Goal: Transaction & Acquisition: Book appointment/travel/reservation

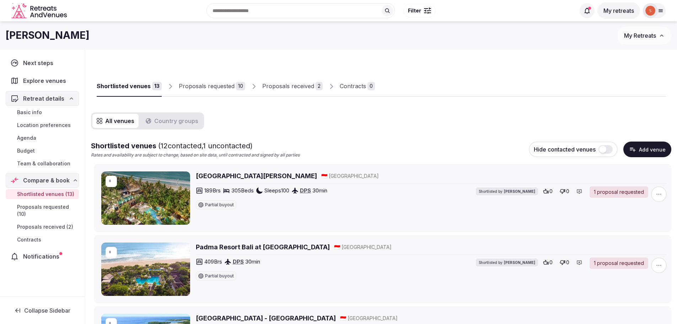
click at [45, 225] on span "Proposals received (2)" at bounding box center [45, 226] width 56 height 7
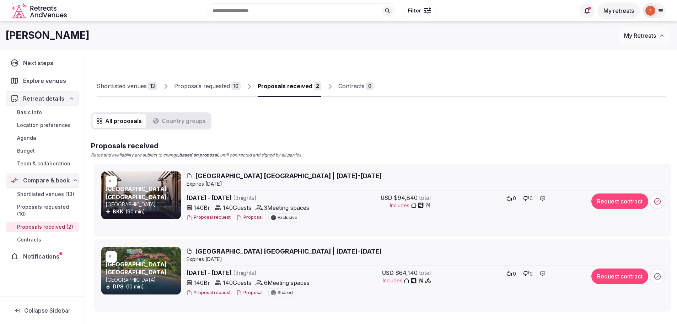
click at [55, 256] on span "Notifications" at bounding box center [42, 256] width 39 height 9
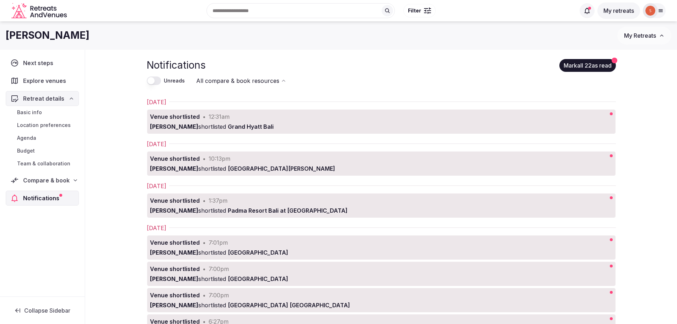
click at [46, 182] on span "Compare & book" at bounding box center [46, 180] width 47 height 9
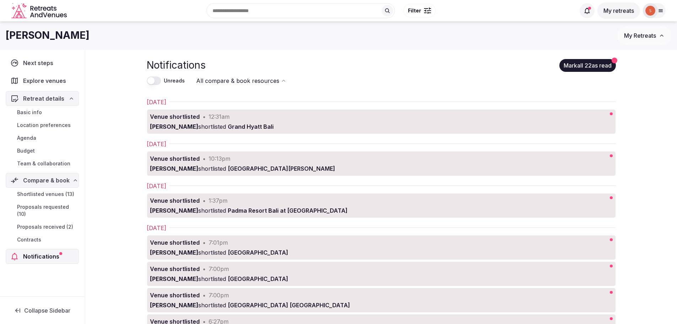
click at [45, 194] on span "Shortlisted venues (13)" at bounding box center [45, 194] width 57 height 7
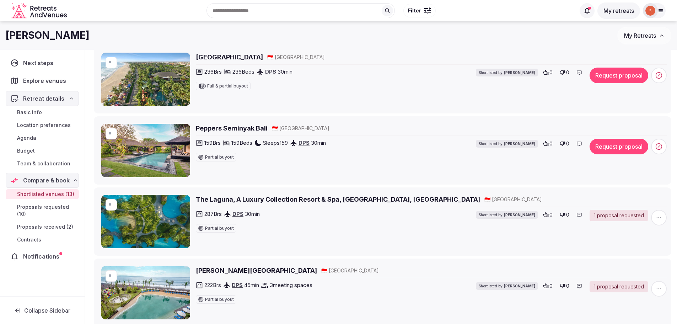
scroll to position [320, 0]
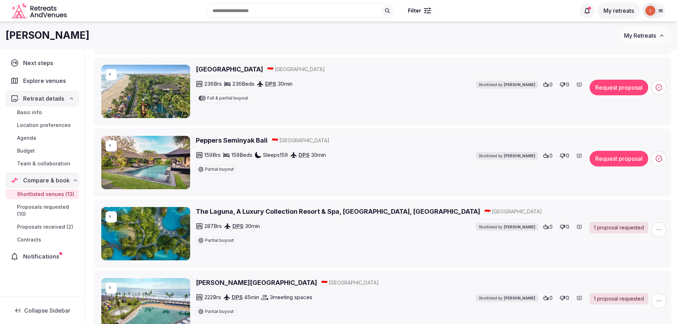
click at [218, 143] on h2 "Peppers Seminyak Bali" at bounding box center [232, 140] width 72 height 9
click at [45, 225] on span "Proposals received (2)" at bounding box center [45, 226] width 56 height 7
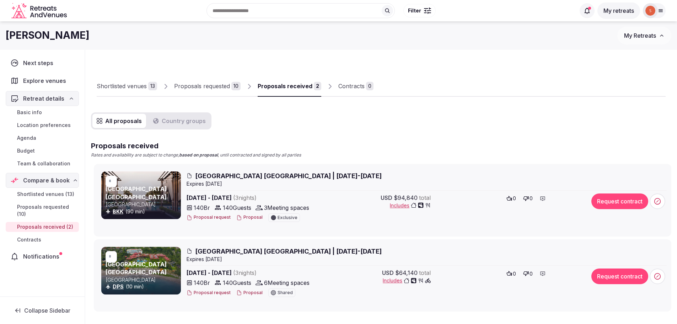
click at [219, 175] on span "[GEOGRAPHIC_DATA] [GEOGRAPHIC_DATA] | [DATE]-[DATE]" at bounding box center [288, 175] width 187 height 9
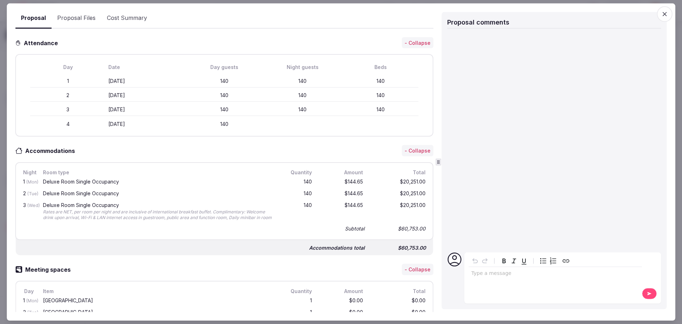
scroll to position [61, 0]
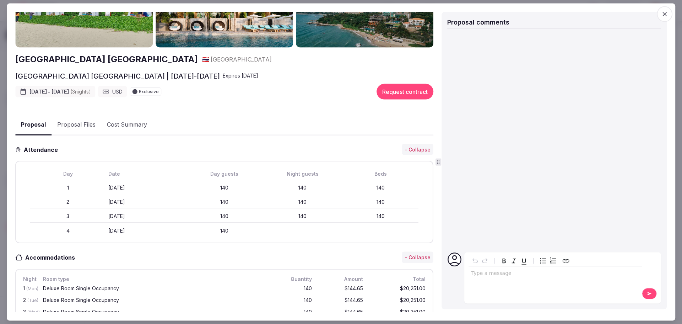
click at [73, 127] on button "Proposal Files" at bounding box center [77, 124] width 50 height 21
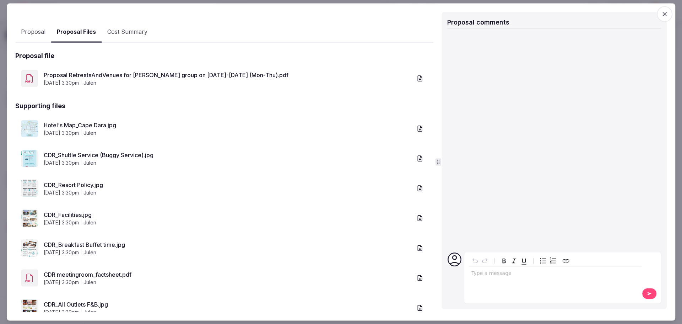
scroll to position [177, 0]
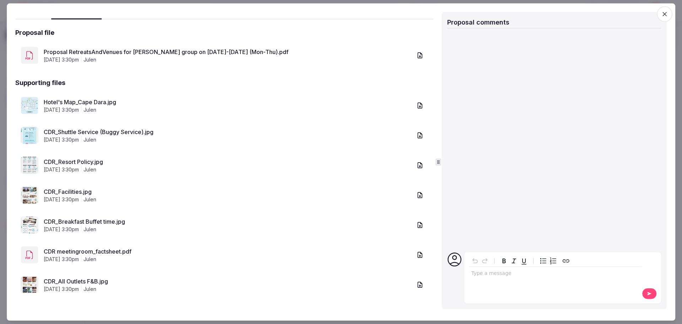
click at [148, 49] on link "Proposal RetreatsAndVenues for [PERSON_NAME] group on [DATE]-[DATE] (Mon-Thu).p…" at bounding box center [228, 52] width 369 height 9
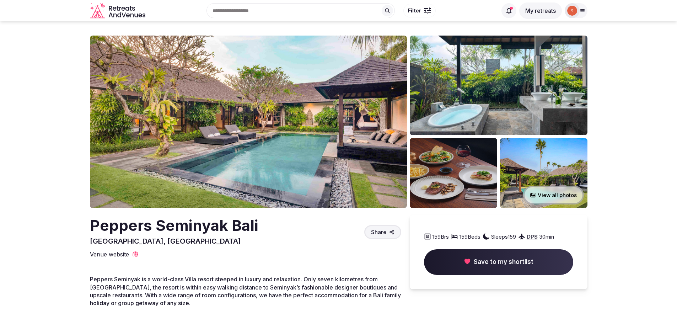
click at [186, 133] on img at bounding box center [248, 122] width 317 height 172
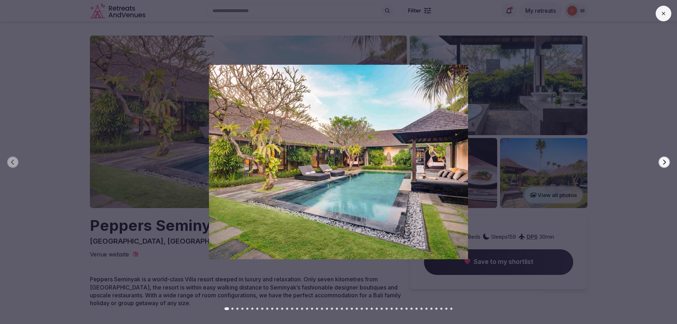
click at [663, 162] on icon "button" at bounding box center [664, 162] width 6 height 6
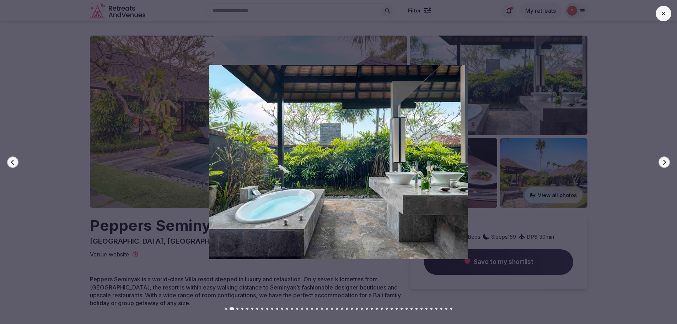
click at [663, 162] on icon "button" at bounding box center [664, 162] width 6 height 6
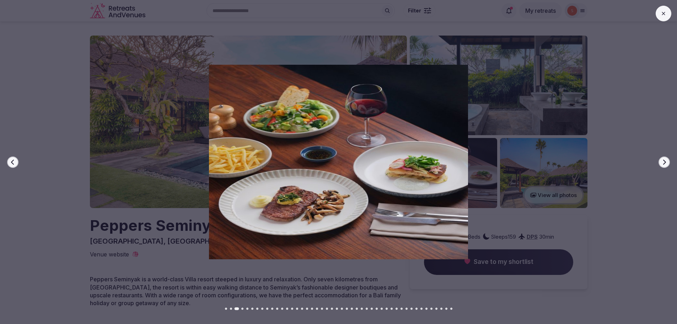
click at [663, 162] on icon "button" at bounding box center [664, 162] width 6 height 6
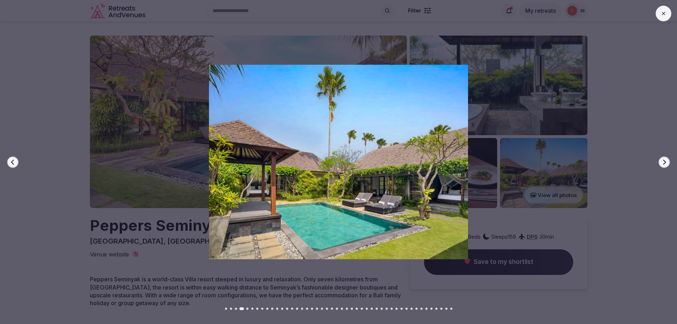
click at [663, 162] on icon "button" at bounding box center [664, 162] width 6 height 6
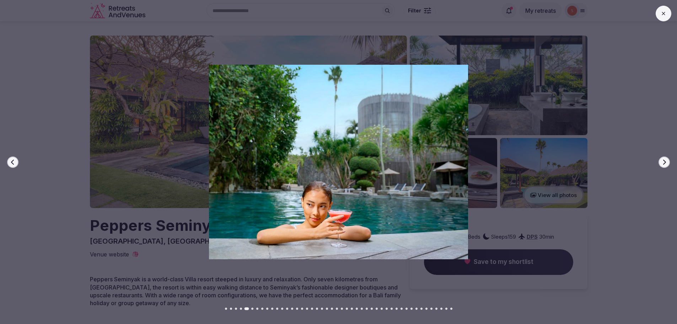
click at [663, 162] on icon "button" at bounding box center [664, 162] width 6 height 6
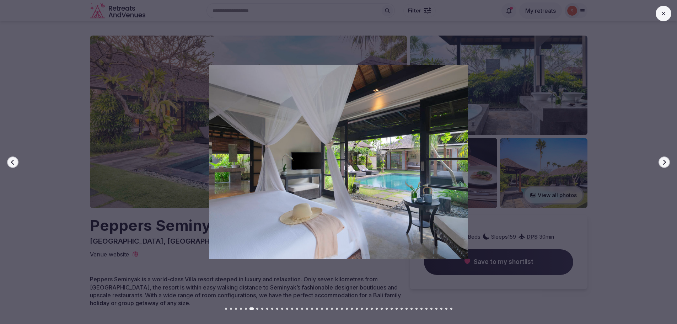
click at [663, 162] on icon "button" at bounding box center [664, 162] width 6 height 6
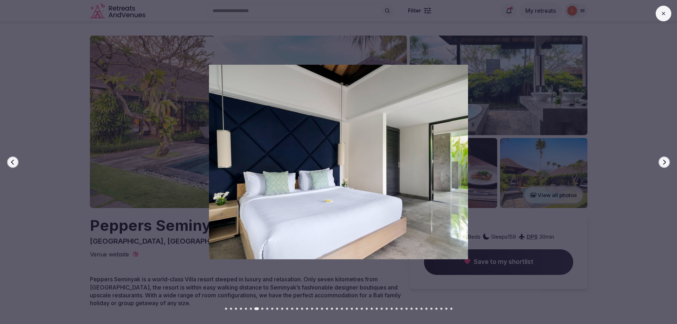
click at [663, 162] on icon "button" at bounding box center [664, 162] width 6 height 6
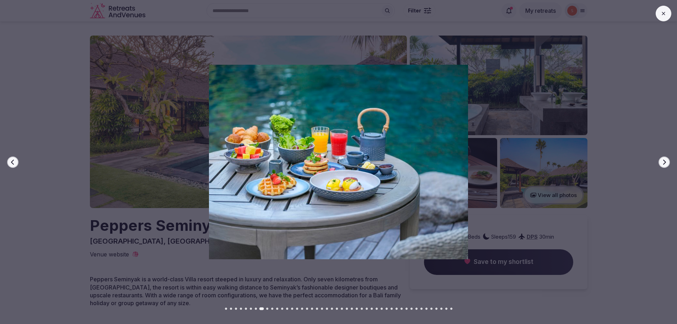
click at [663, 162] on icon "button" at bounding box center [664, 162] width 6 height 6
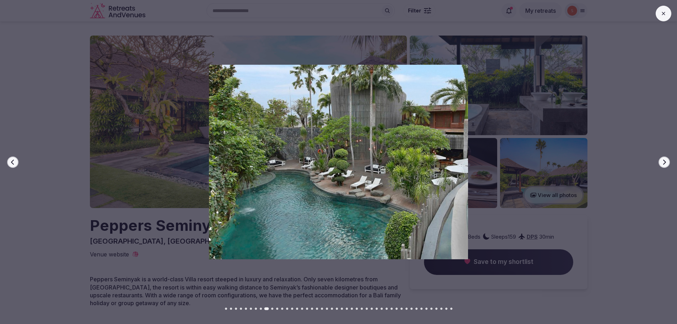
click at [663, 162] on icon "button" at bounding box center [664, 162] width 6 height 6
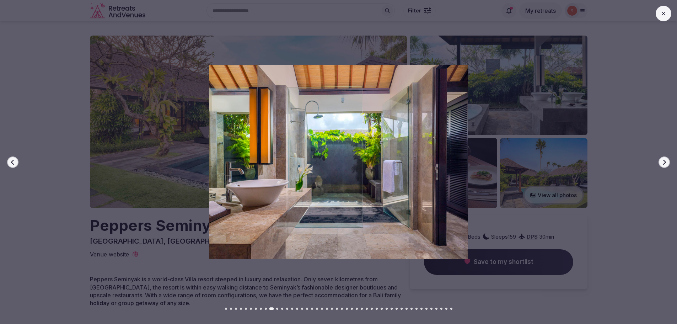
click at [663, 162] on icon "button" at bounding box center [664, 162] width 6 height 6
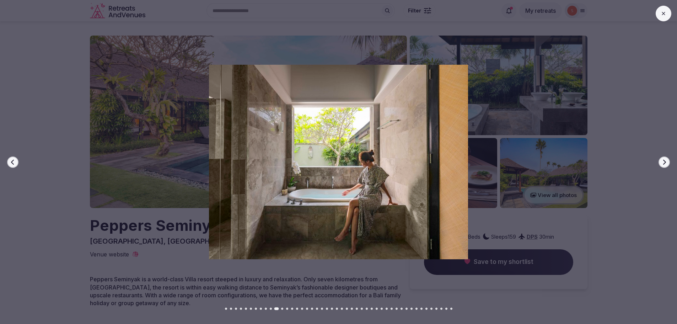
click at [663, 162] on icon "button" at bounding box center [664, 162] width 6 height 6
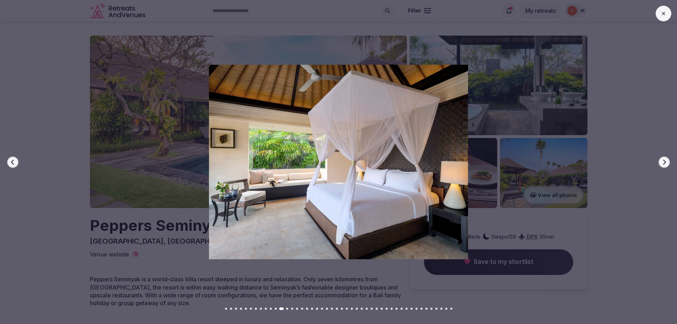
click at [663, 162] on icon "button" at bounding box center [664, 162] width 6 height 6
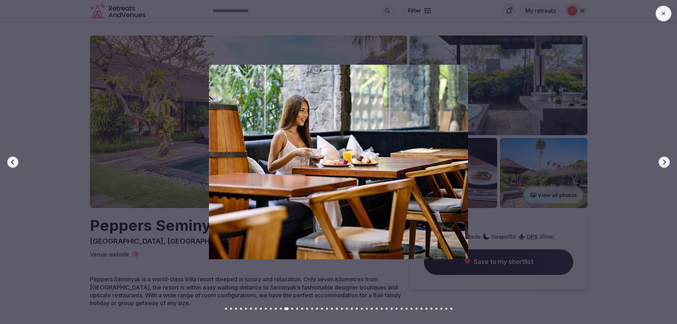
click at [663, 162] on icon "button" at bounding box center [664, 162] width 6 height 6
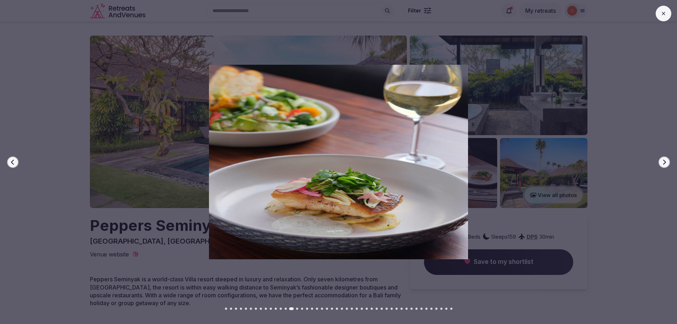
click at [663, 162] on icon "button" at bounding box center [664, 162] width 6 height 6
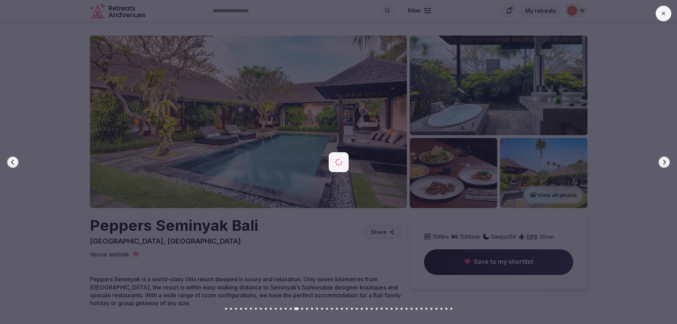
click at [663, 162] on icon "button" at bounding box center [664, 162] width 6 height 6
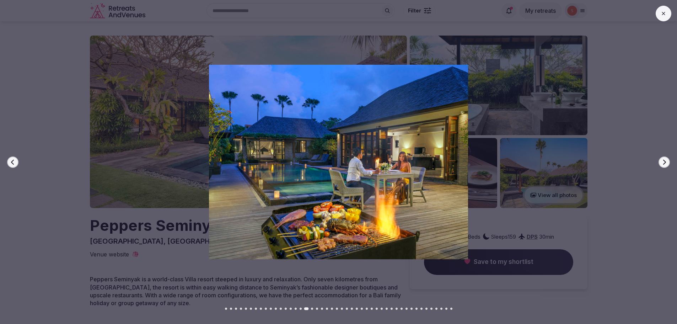
click at [663, 162] on icon "button" at bounding box center [664, 162] width 6 height 6
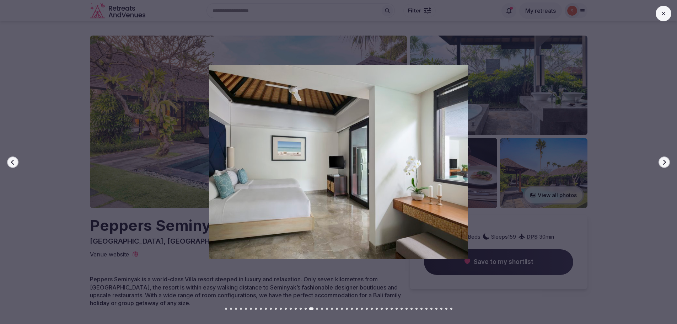
click at [663, 162] on icon "button" at bounding box center [664, 162] width 6 height 6
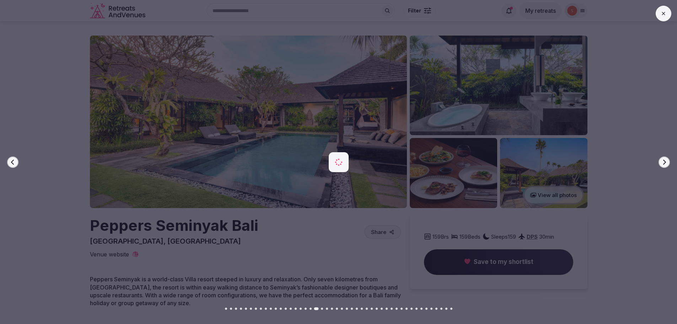
click at [663, 162] on icon "button" at bounding box center [664, 162] width 6 height 6
click at [662, 162] on icon "button" at bounding box center [664, 162] width 6 height 6
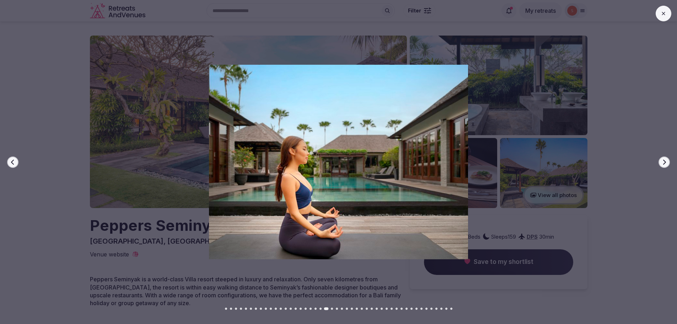
click at [662, 162] on icon "button" at bounding box center [664, 162] width 6 height 6
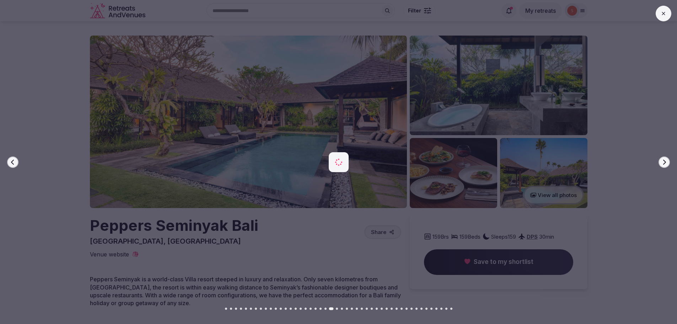
click at [662, 162] on icon "button" at bounding box center [664, 162] width 6 height 6
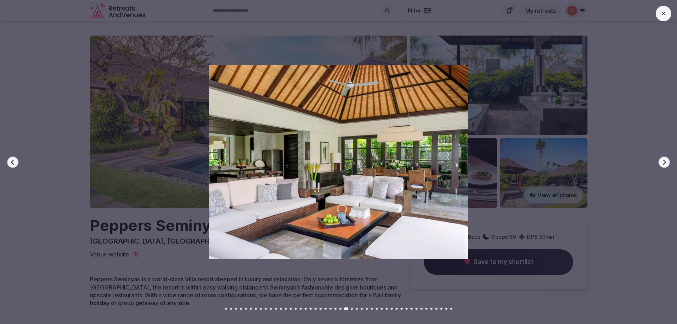
click at [658, 160] on div at bounding box center [335, 162] width 683 height 194
click at [662, 161] on icon "button" at bounding box center [664, 162] width 6 height 6
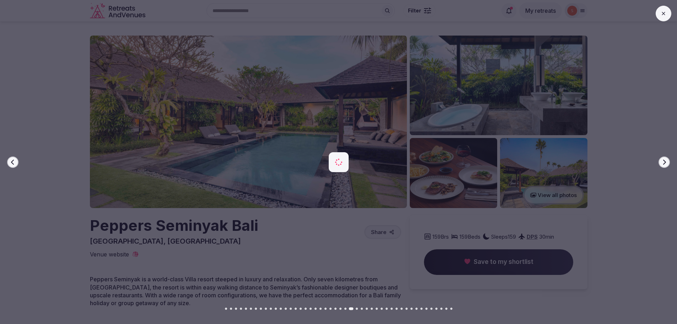
click at [661, 160] on button "Next slide" at bounding box center [664, 161] width 11 height 11
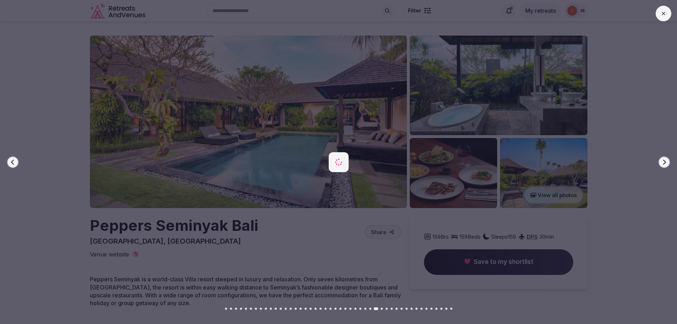
click at [661, 160] on button "Next slide" at bounding box center [664, 161] width 11 height 11
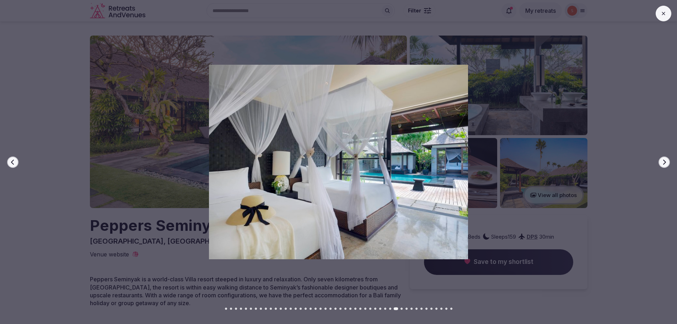
click at [661, 160] on button "Next slide" at bounding box center [664, 161] width 11 height 11
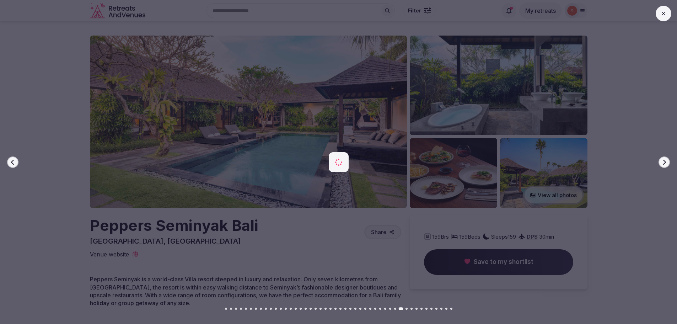
click at [661, 160] on button "Next slide" at bounding box center [664, 161] width 11 height 11
click at [660, 160] on button "Next slide" at bounding box center [664, 161] width 11 height 11
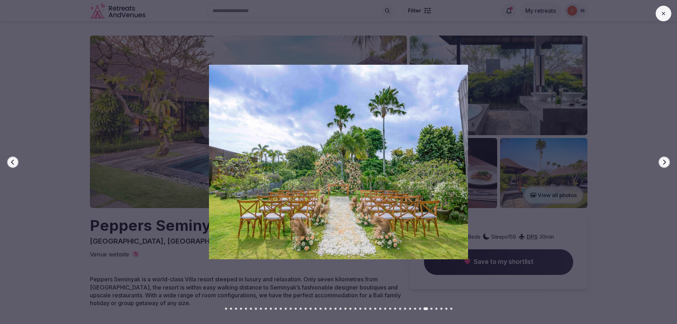
click at [661, 12] on icon at bounding box center [664, 14] width 6 height 6
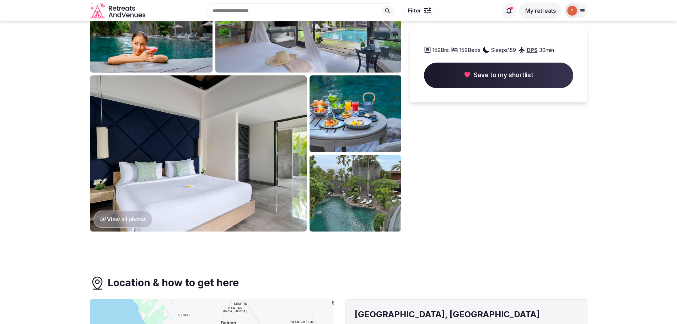
scroll to position [284, 0]
